Goal: Task Accomplishment & Management: Manage account settings

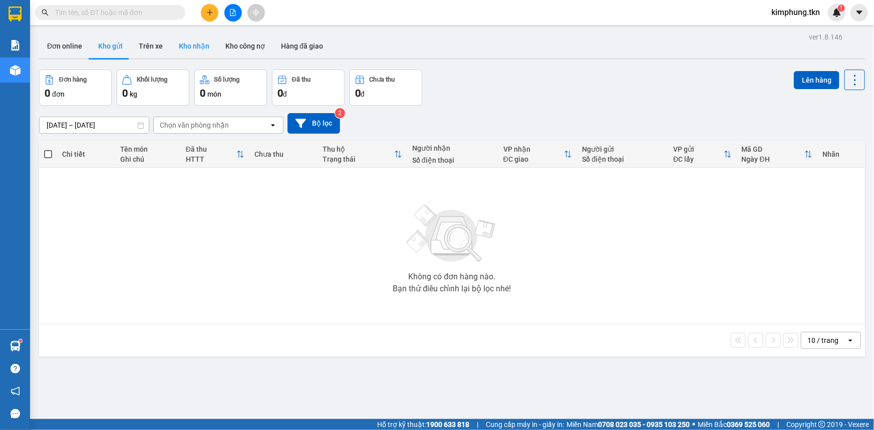
click at [199, 43] on button "Kho nhận" at bounding box center [194, 46] width 47 height 24
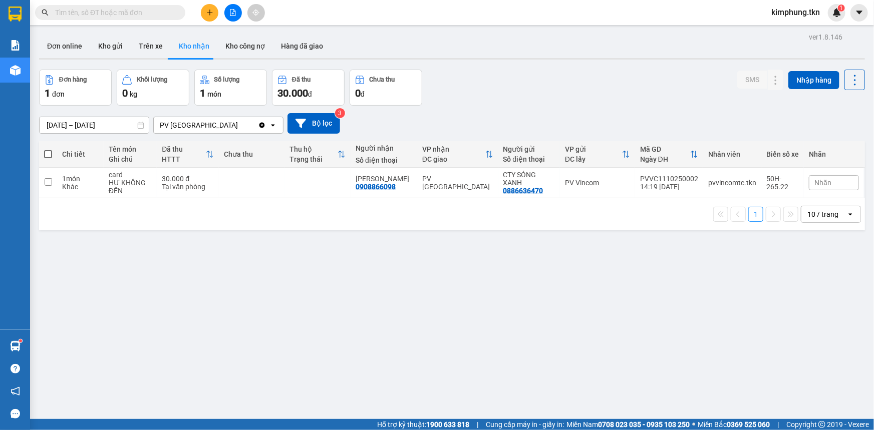
click at [45, 156] on span at bounding box center [48, 154] width 8 height 8
click at [48, 149] on input "checkbox" at bounding box center [48, 149] width 0 height 0
checkbox input "true"
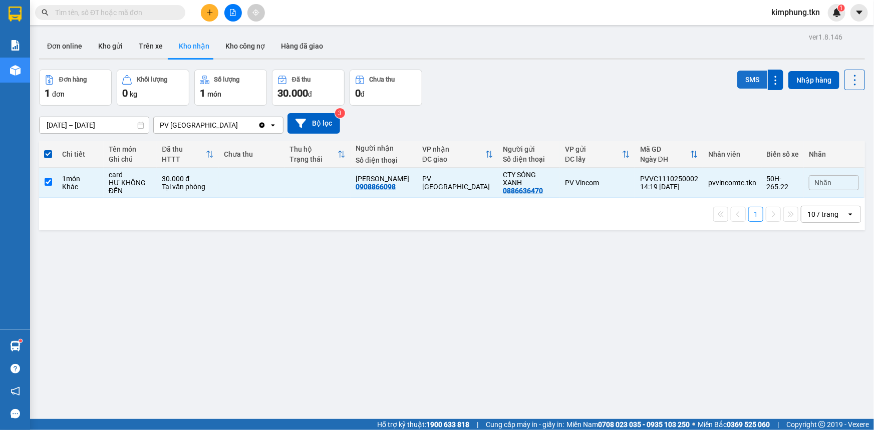
click at [741, 82] on button "SMS" at bounding box center [752, 80] width 30 height 18
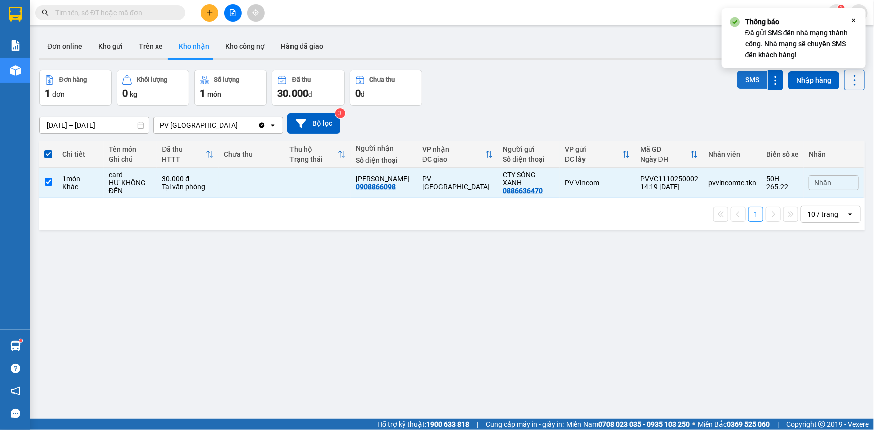
click at [748, 81] on button "SMS" at bounding box center [752, 80] width 30 height 18
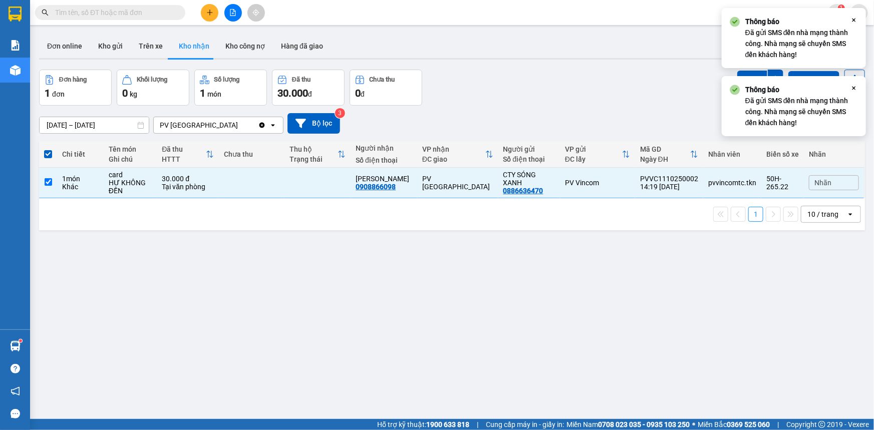
click at [637, 80] on div "Đơn hàng 1 đơn Khối lượng 0 kg Số lượng 1 món Đã thu 30.000 đ Chưa thu 0 đ SMS …" at bounding box center [452, 88] width 826 height 36
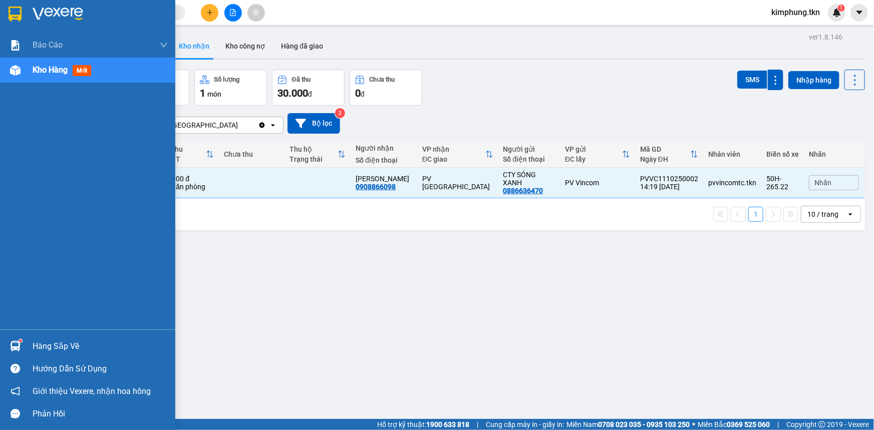
click at [67, 342] on div "Hàng sắp về" at bounding box center [100, 346] width 135 height 15
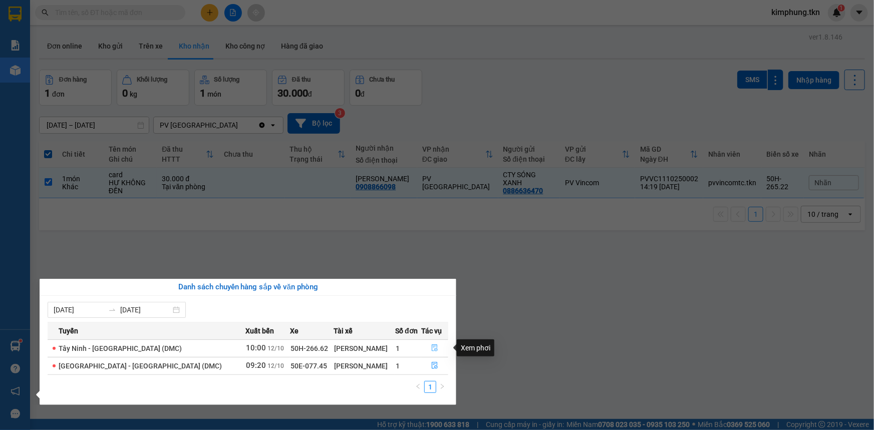
click at [432, 348] on icon "file-done" at bounding box center [435, 348] width 6 height 7
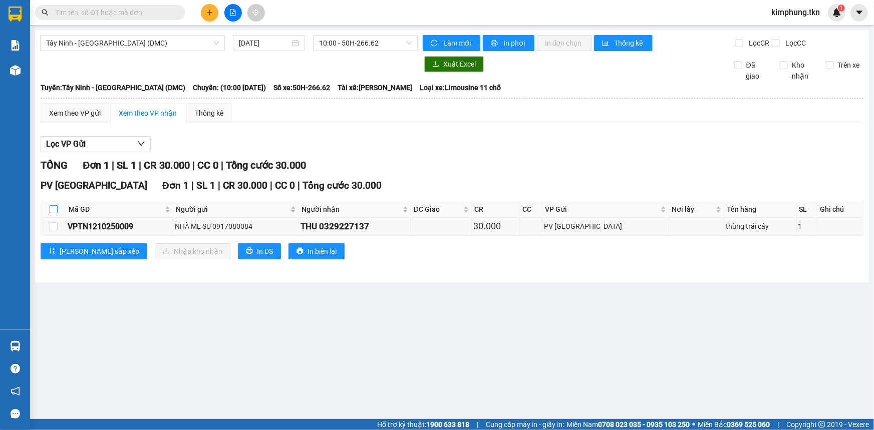
click at [50, 207] on input "checkbox" at bounding box center [54, 209] width 8 height 8
checkbox input "true"
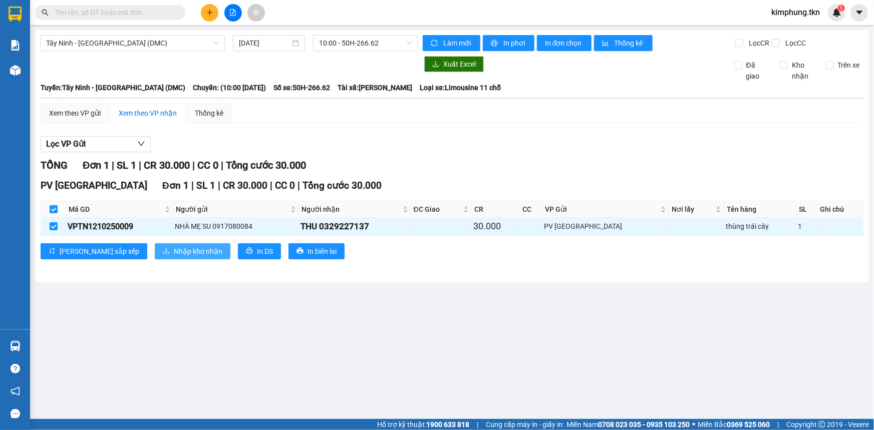
click at [174, 249] on span "Nhập kho nhận" at bounding box center [198, 251] width 49 height 11
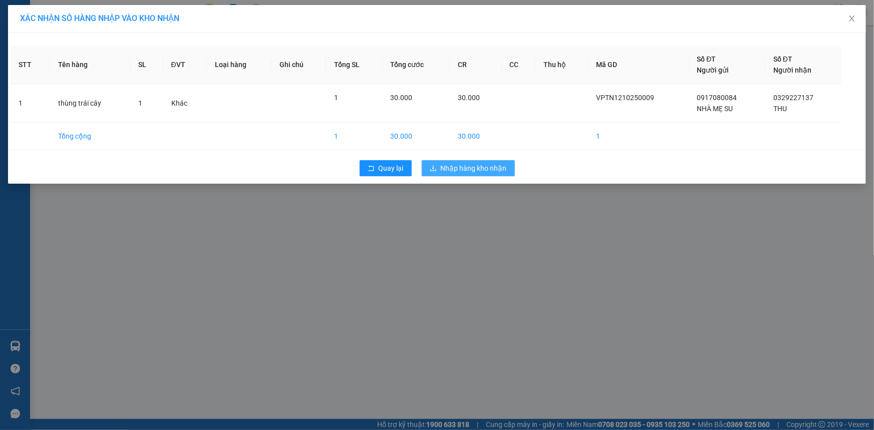
click at [502, 161] on button "Nhập hàng kho nhận" at bounding box center [468, 168] width 93 height 16
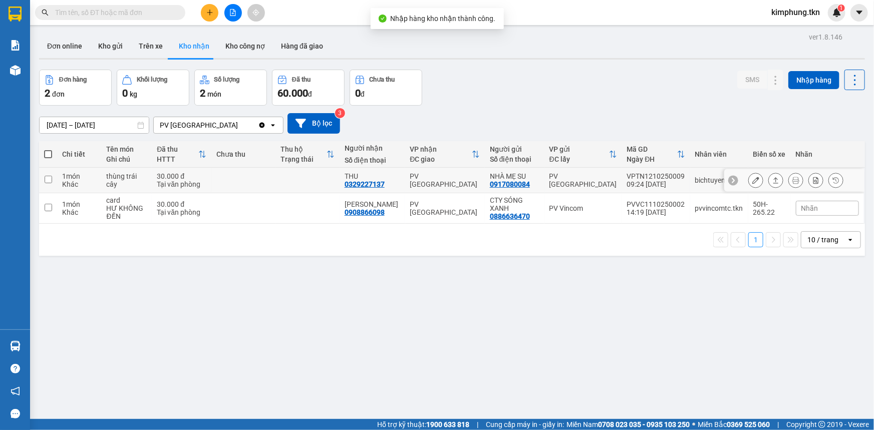
click at [47, 180] on input "checkbox" at bounding box center [49, 180] width 8 height 8
checkbox input "true"
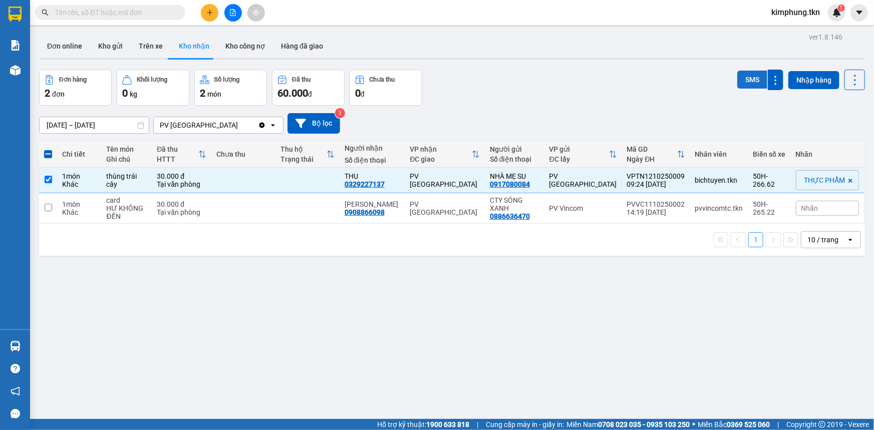
click at [742, 74] on button "SMS" at bounding box center [752, 80] width 30 height 18
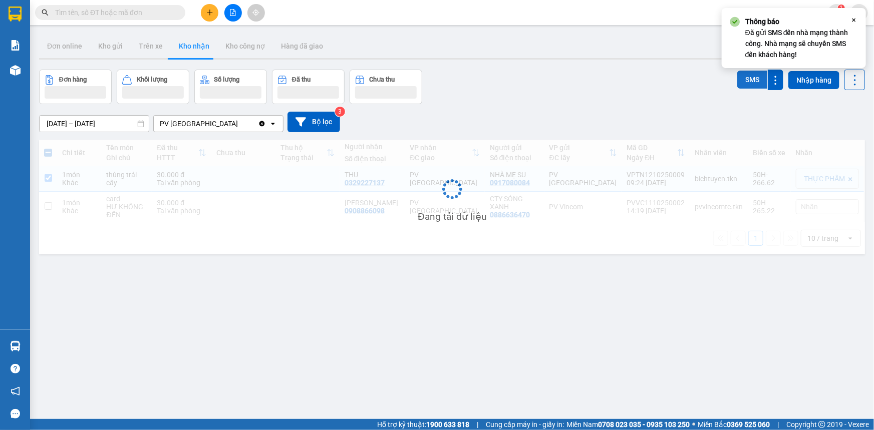
click at [742, 74] on button "SMS" at bounding box center [752, 80] width 30 height 18
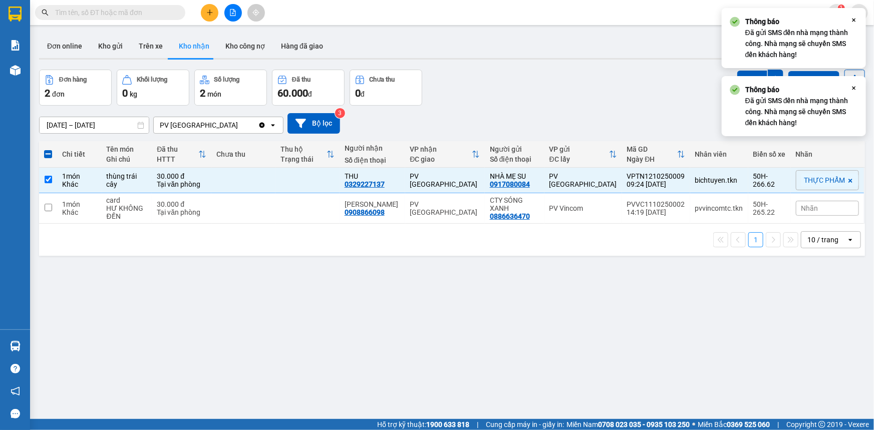
click at [652, 110] on div "[DATE] – [DATE] Press the down arrow key to interact with the calendar and sele…" at bounding box center [452, 124] width 826 height 36
click at [652, 107] on div "[DATE] – [DATE] Press the down arrow key to interact with the calendar and sele…" at bounding box center [452, 124] width 826 height 36
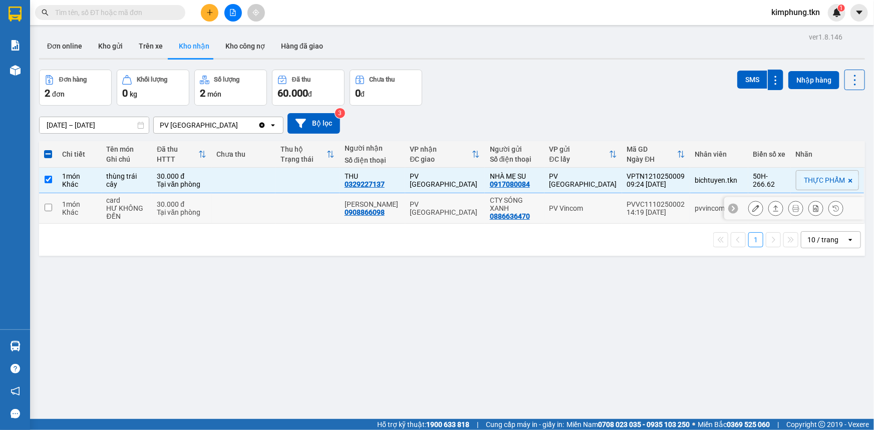
click at [49, 205] on input "checkbox" at bounding box center [49, 208] width 8 height 8
checkbox input "true"
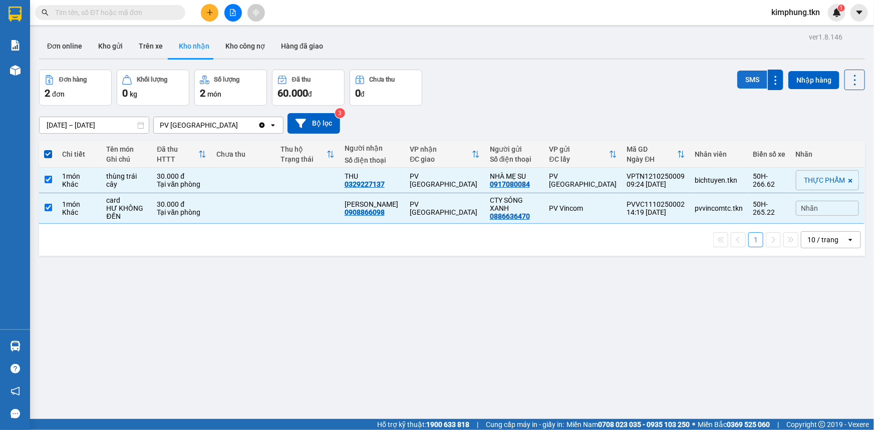
click at [745, 72] on button "SMS" at bounding box center [752, 80] width 30 height 18
click at [744, 72] on button "SMS" at bounding box center [752, 81] width 30 height 20
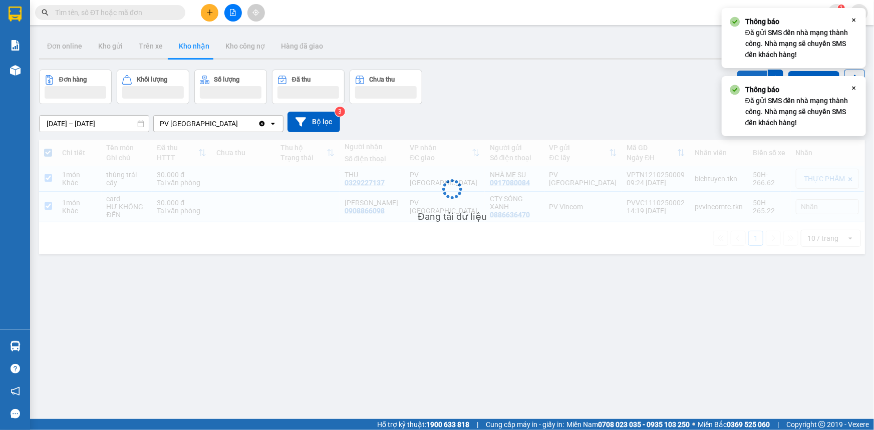
click at [744, 72] on button "SMS" at bounding box center [752, 80] width 30 height 18
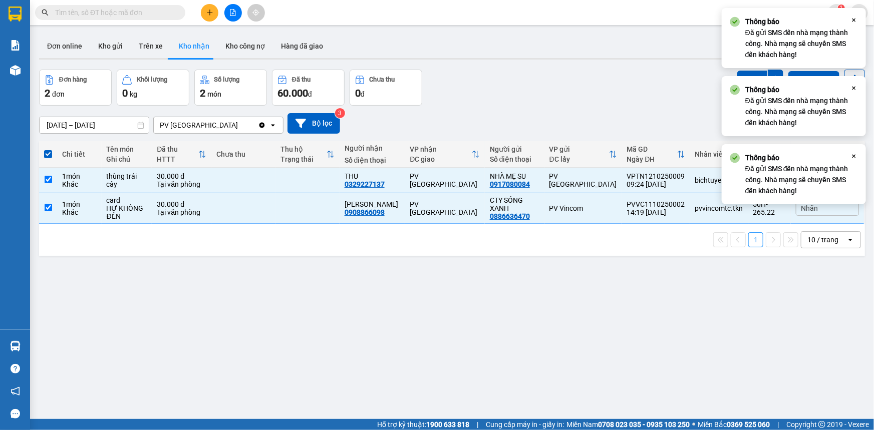
click at [651, 105] on div "Đơn hàng 2 đơn Khối lượng 0 kg Số lượng 2 món Đã thu 60.000 đ Chưa thu 0 đ SMS …" at bounding box center [452, 88] width 826 height 36
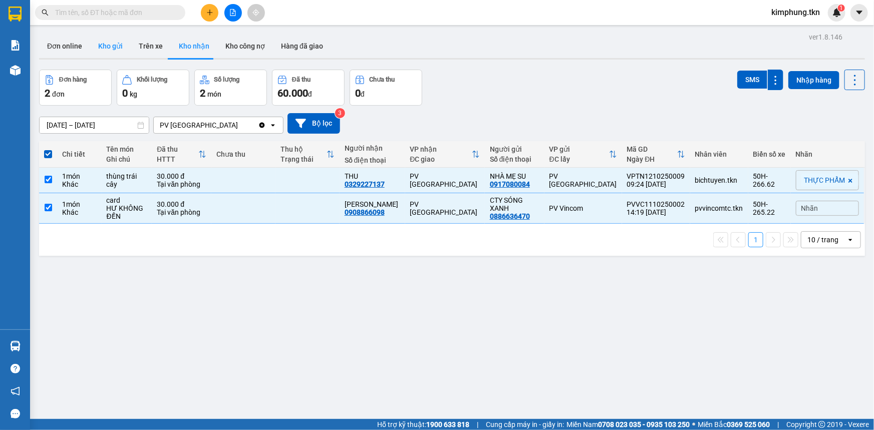
click at [114, 46] on button "Kho gửi" at bounding box center [110, 46] width 41 height 24
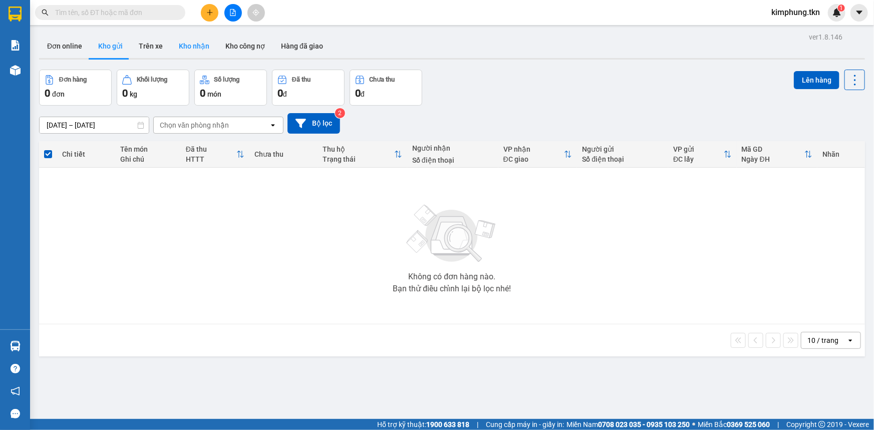
click at [200, 48] on button "Kho nhận" at bounding box center [194, 46] width 47 height 24
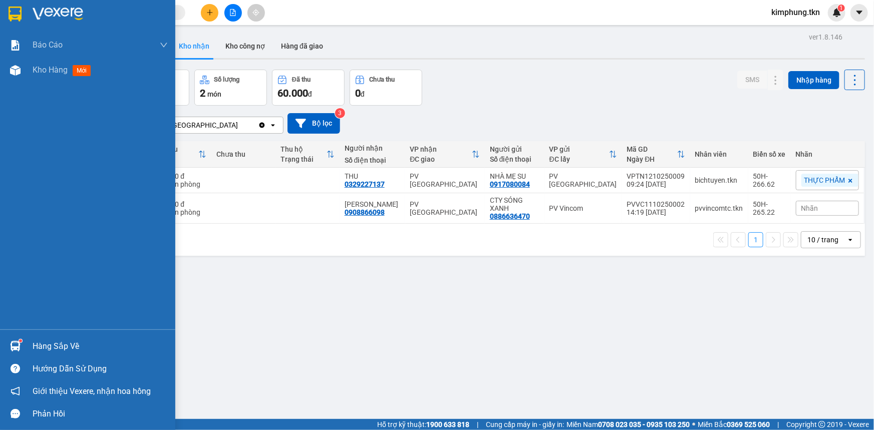
click at [60, 341] on div "Hàng sắp về" at bounding box center [100, 346] width 135 height 15
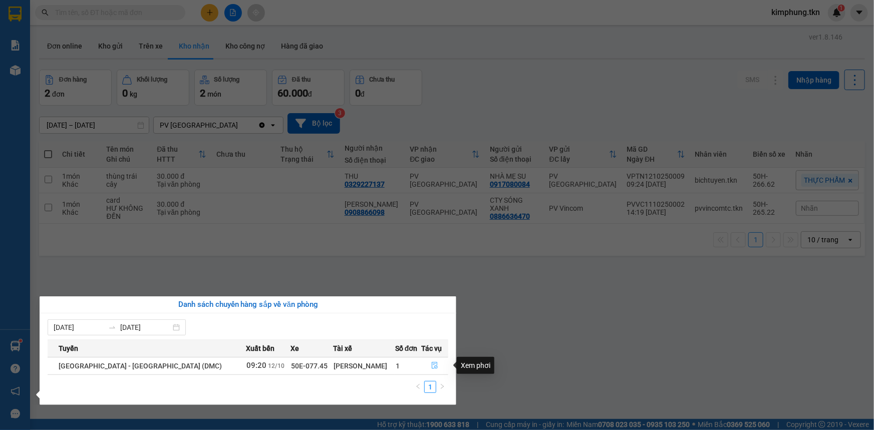
click at [431, 366] on icon "file-done" at bounding box center [434, 365] width 7 height 7
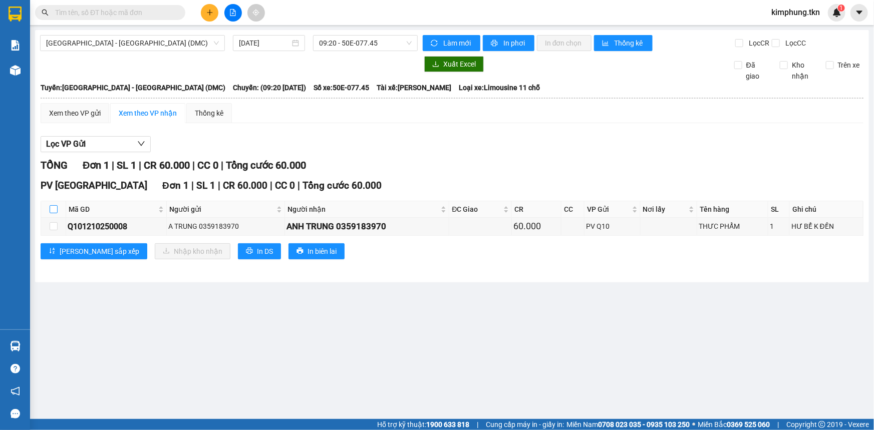
click at [52, 209] on input "checkbox" at bounding box center [54, 209] width 8 height 8
checkbox input "true"
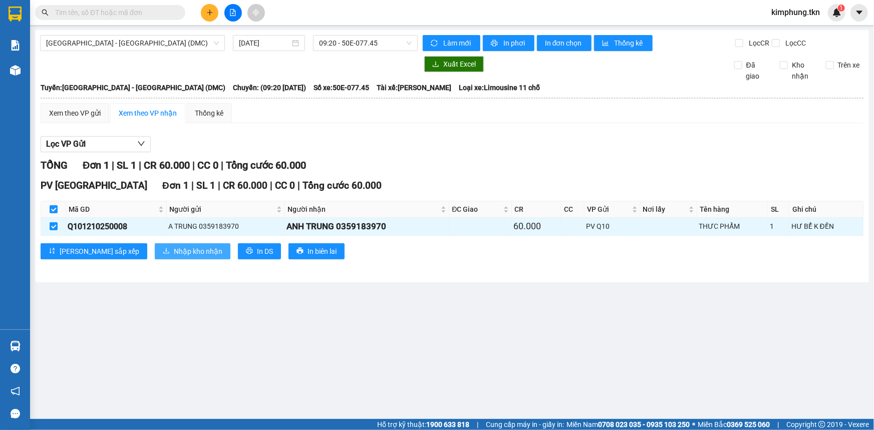
click at [174, 252] on span "Nhập kho nhận" at bounding box center [198, 251] width 49 height 11
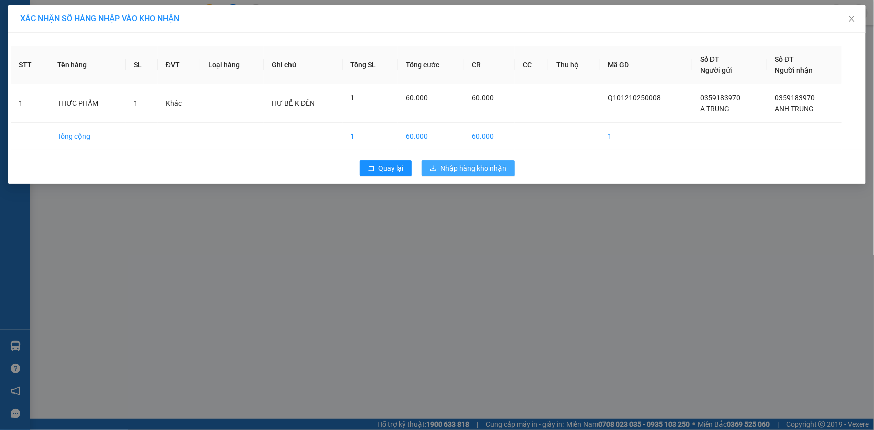
click at [468, 170] on span "Nhập hàng kho nhận" at bounding box center [474, 168] width 66 height 11
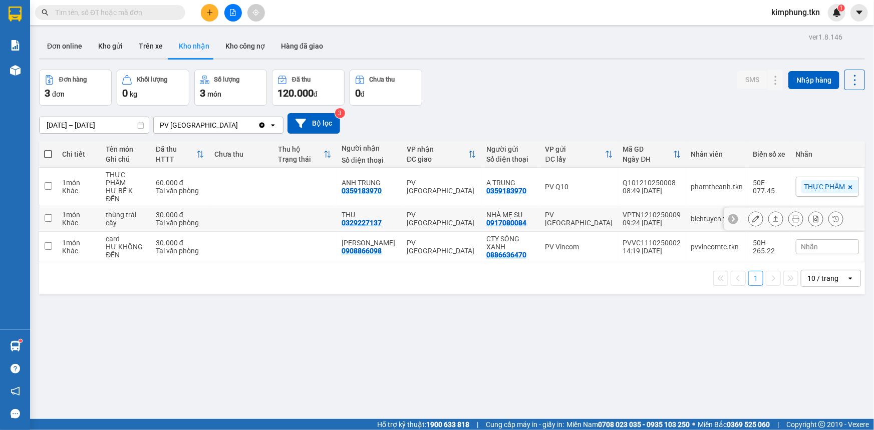
click at [47, 206] on td at bounding box center [48, 219] width 18 height 26
checkbox input "true"
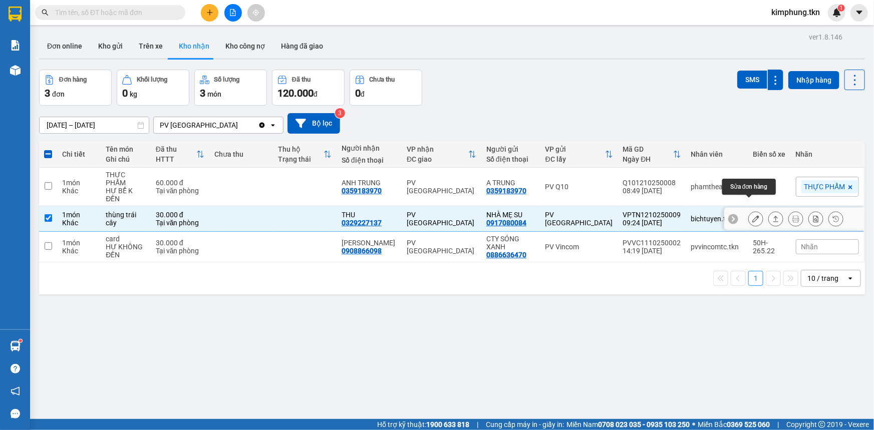
click at [752, 215] on icon at bounding box center [755, 218] width 7 height 7
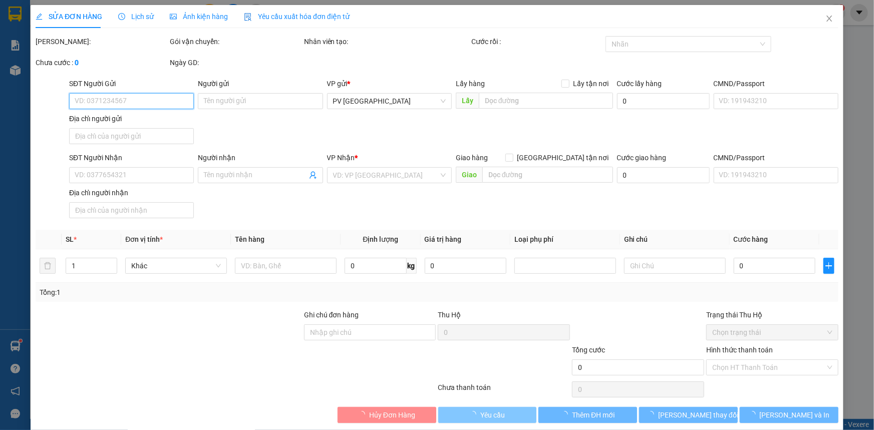
type input "0917080084"
type input "NHÀ MẸ SU"
type input "0329227137"
type input "THU"
type input "30.000"
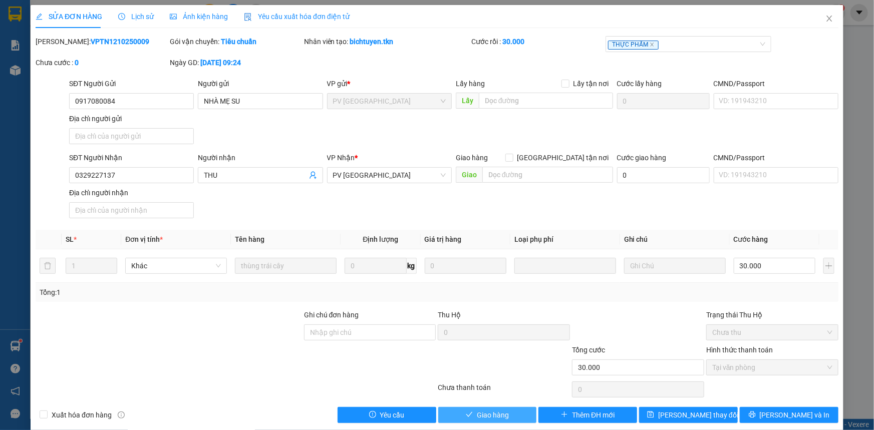
click at [504, 413] on span "Giao hàng" at bounding box center [493, 415] width 32 height 11
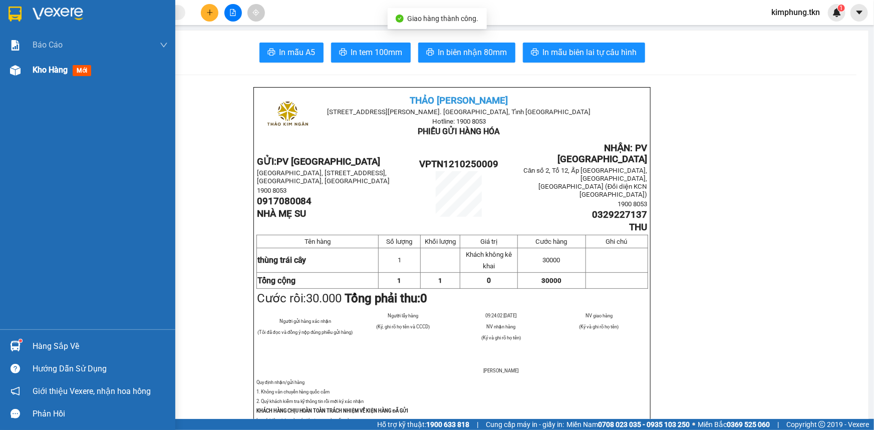
click at [45, 71] on span "Kho hàng" at bounding box center [50, 70] width 35 height 10
